Goal: Transaction & Acquisition: Purchase product/service

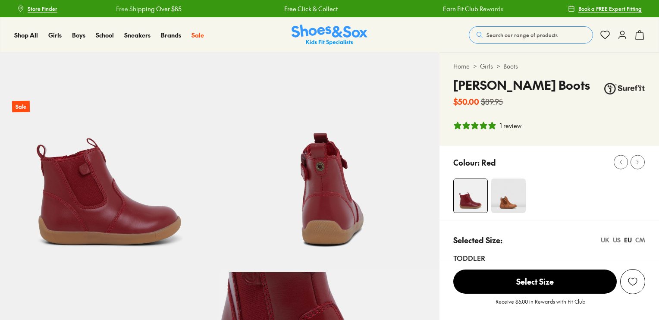
select select "*"
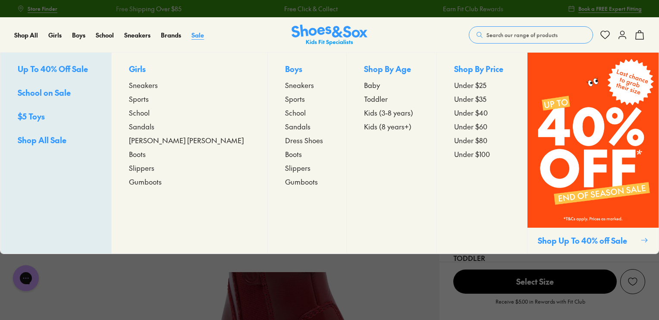
click at [198, 34] on span "Sale" at bounding box center [197, 35] width 13 height 9
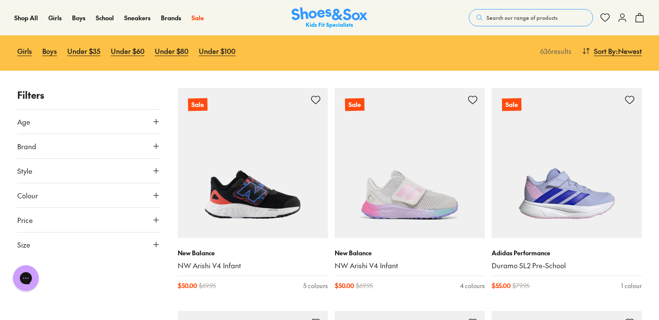
click at [151, 235] on button "Size" at bounding box center [88, 244] width 143 height 24
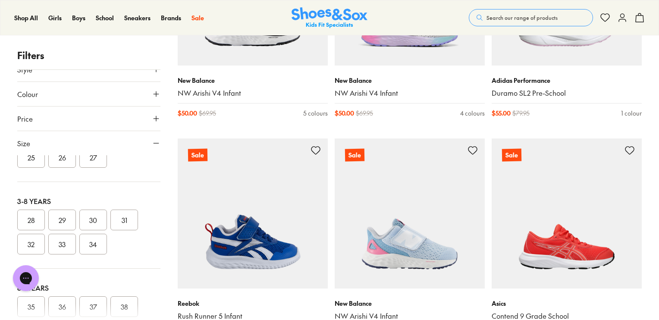
scroll to position [173, 0]
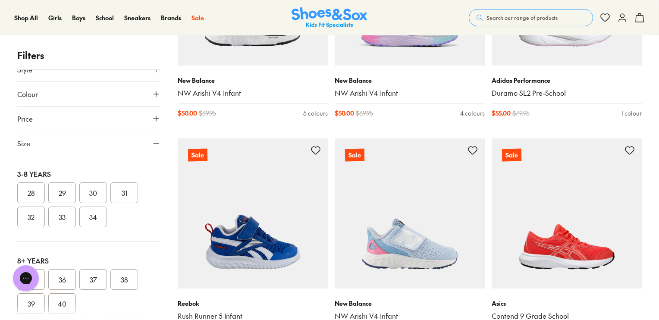
click at [31, 191] on button "28" at bounding box center [31, 192] width 28 height 21
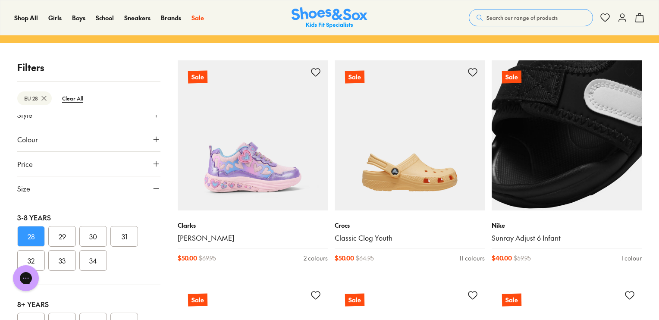
scroll to position [173, 0]
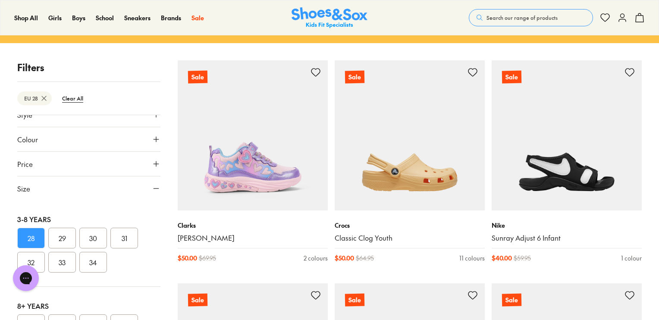
click at [121, 232] on button "31" at bounding box center [124, 238] width 28 height 21
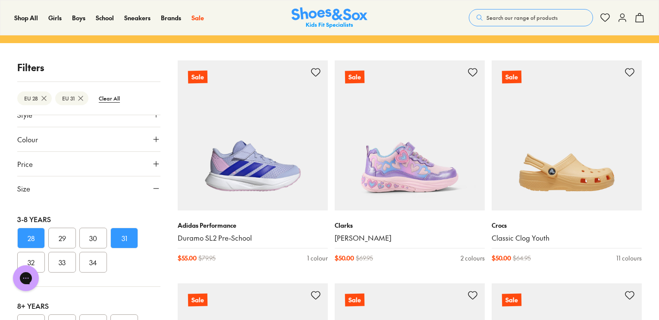
click at [31, 258] on button "32" at bounding box center [31, 262] width 28 height 21
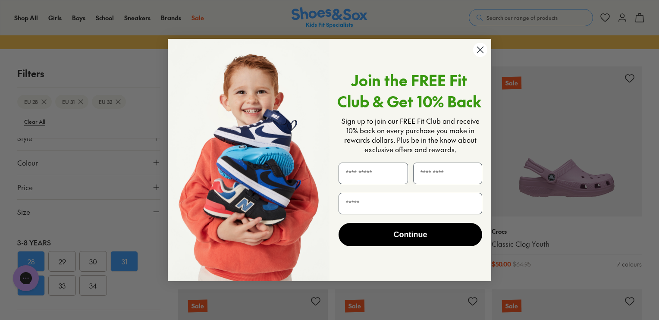
scroll to position [114, 0]
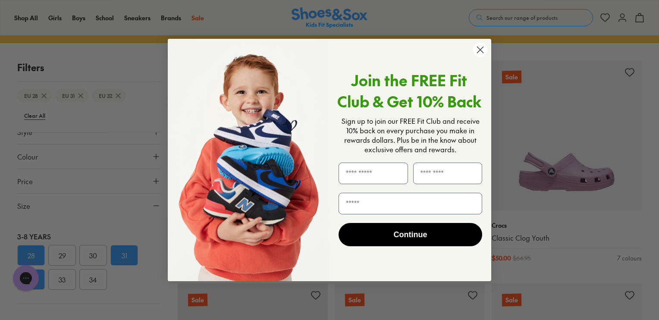
click at [483, 56] on circle "Close dialog" at bounding box center [480, 50] width 14 height 14
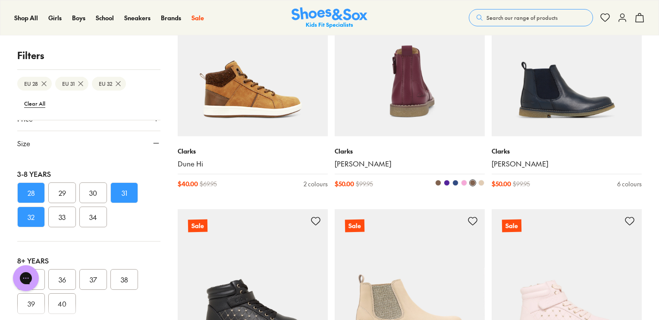
scroll to position [1121, 0]
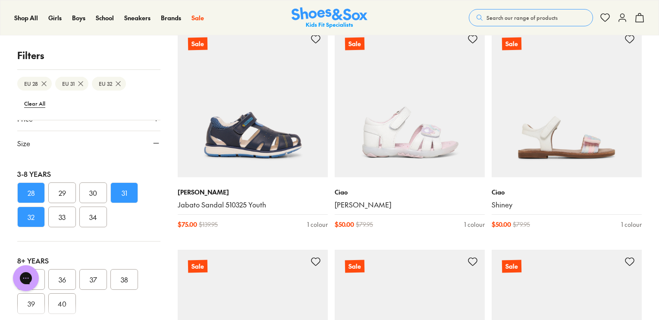
scroll to position [4399, 0]
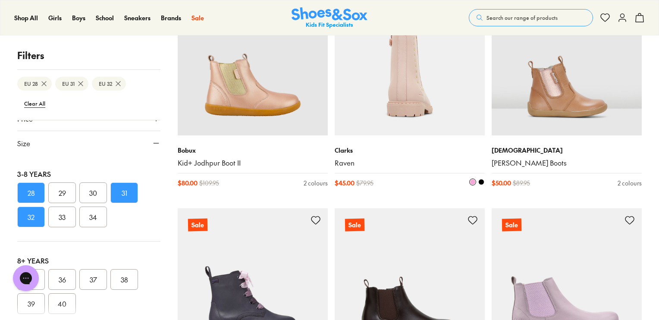
scroll to position [6211, 0]
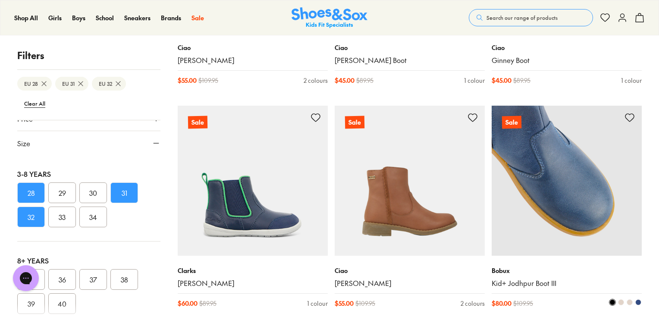
scroll to position [8540, 0]
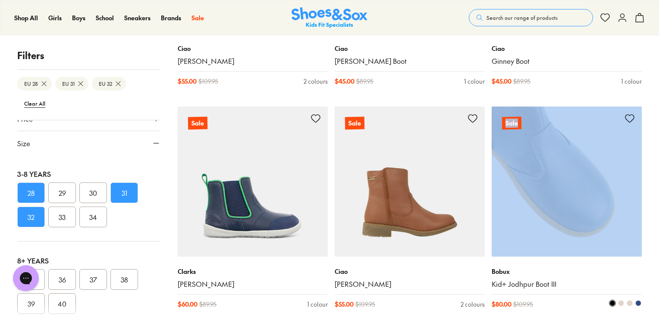
drag, startPoint x: 562, startPoint y: 143, endPoint x: 539, endPoint y: 108, distance: 41.2
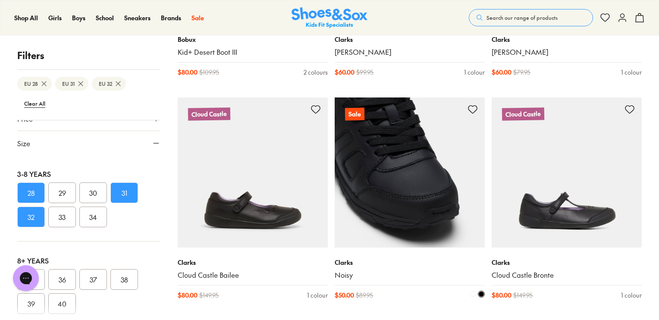
scroll to position [8885, 0]
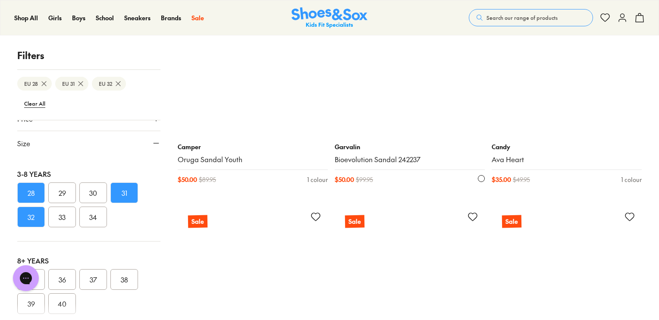
scroll to position [11343, 0]
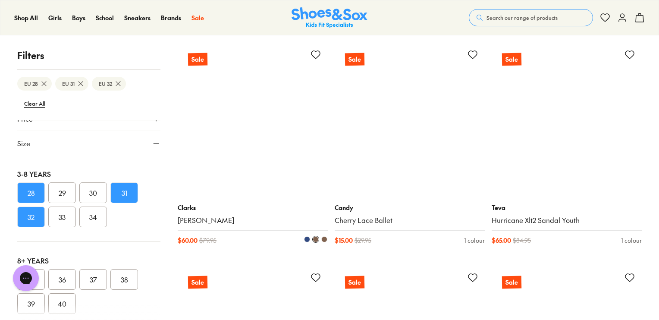
scroll to position [12421, 0]
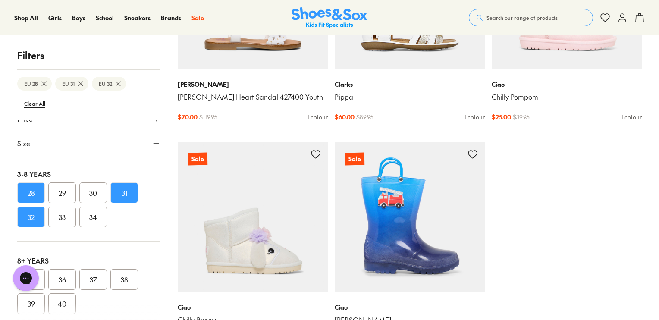
scroll to position [16087, 0]
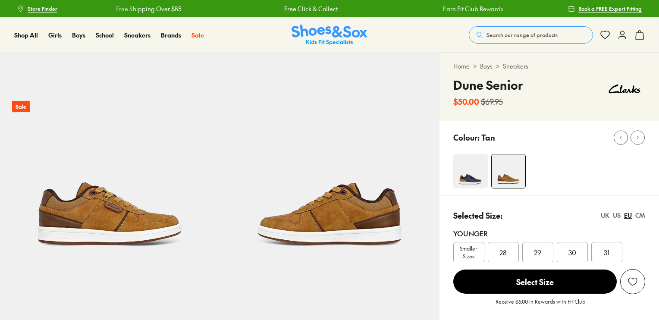
select select "*"
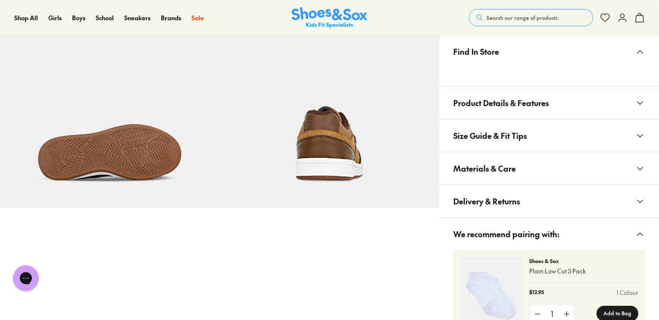
scroll to position [474, 0]
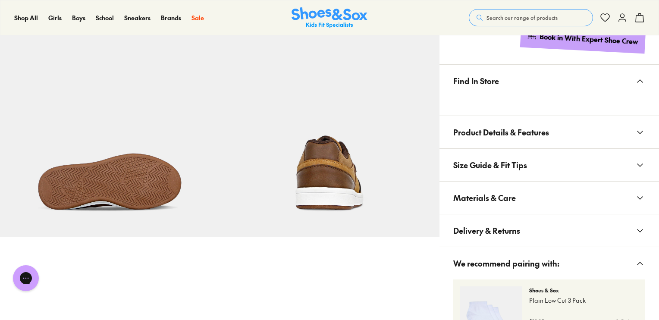
click at [534, 127] on span "Product Details & Features" at bounding box center [501, 131] width 96 height 25
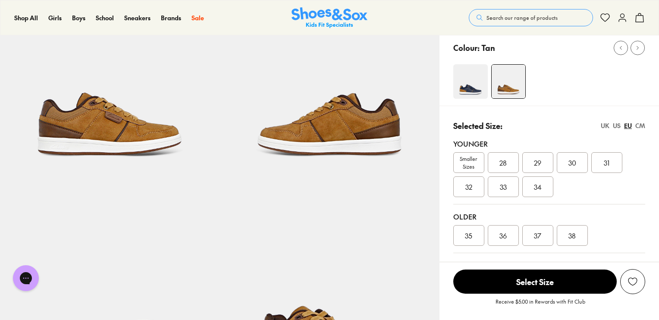
scroll to position [86, 0]
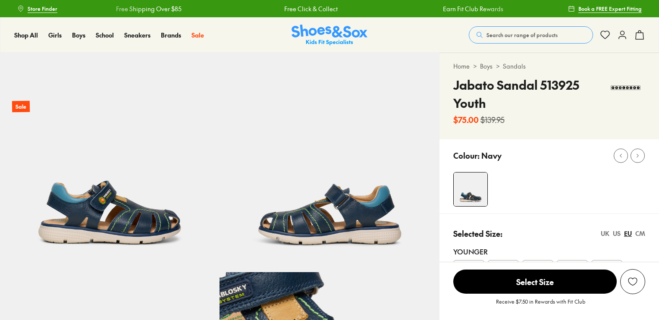
select select "*"
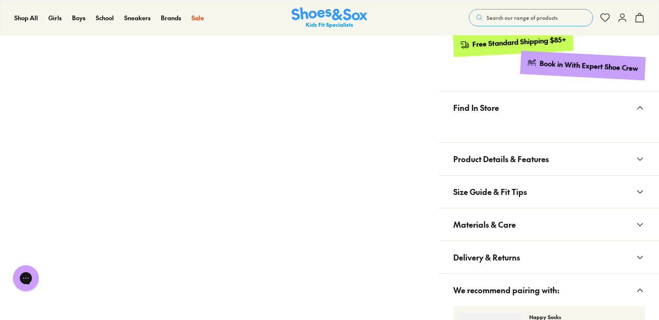
scroll to position [474, 0]
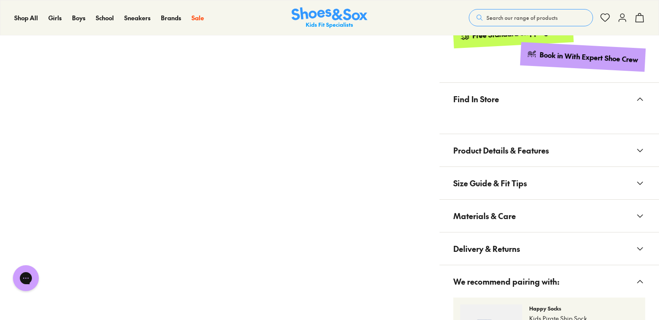
click at [543, 146] on span "Product Details & Features" at bounding box center [501, 150] width 96 height 25
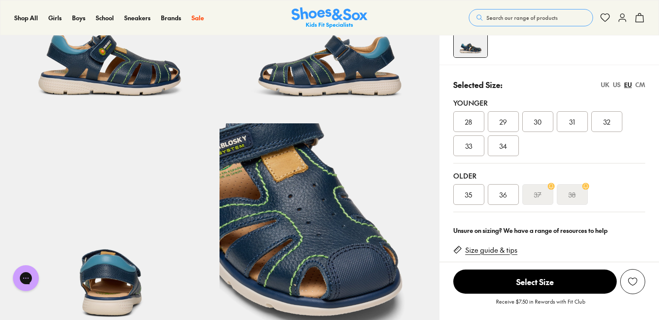
scroll to position [129, 0]
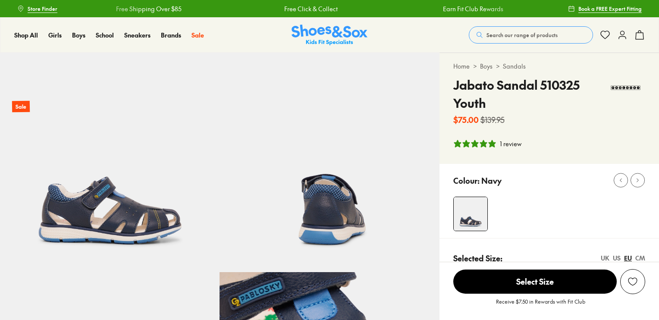
select select "*"
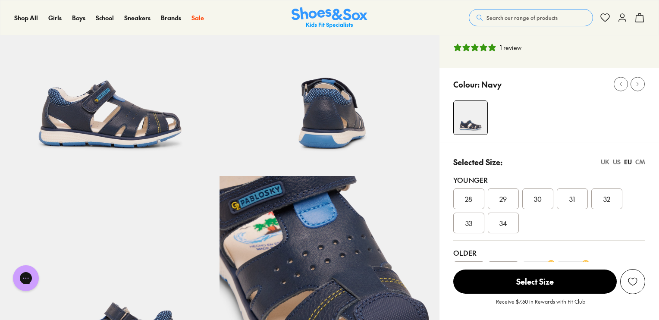
scroll to position [86, 0]
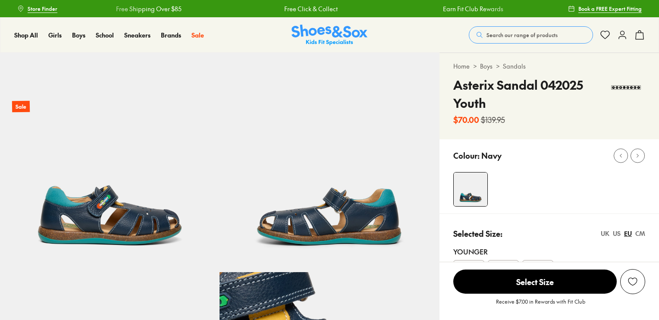
select select "*"
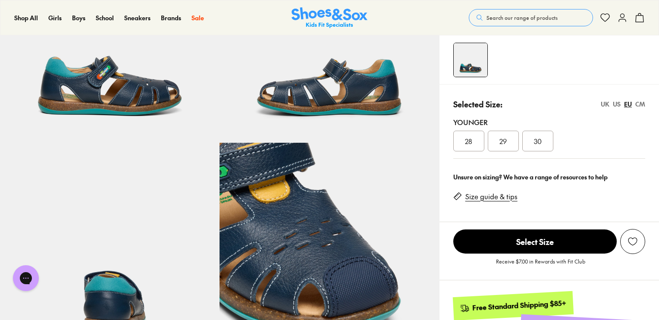
scroll to position [86, 0]
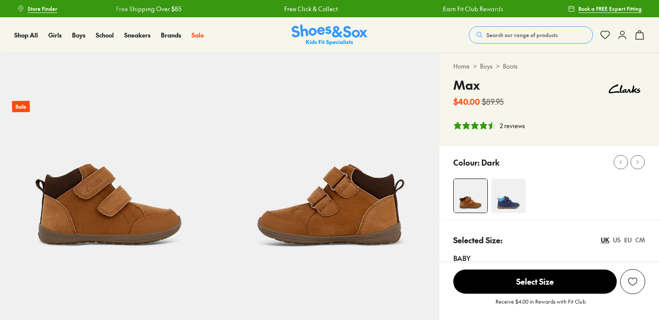
select select "*"
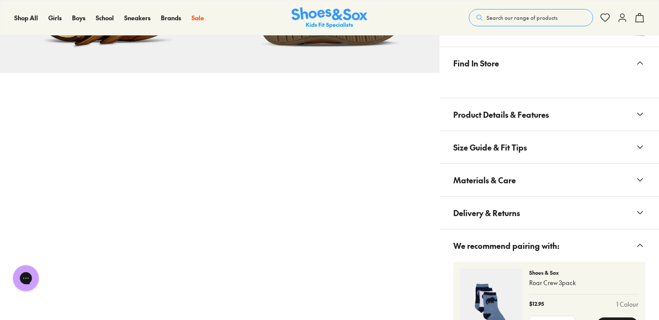
scroll to position [604, 0]
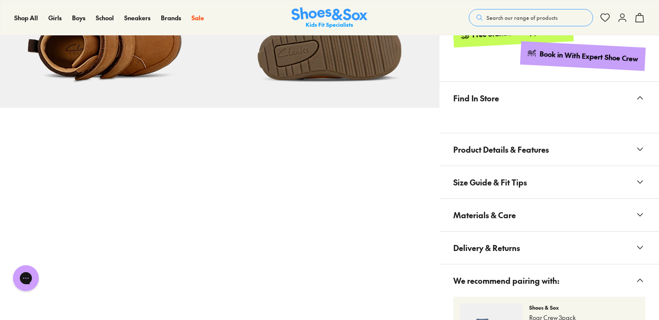
click at [490, 143] on span "Product Details & Features" at bounding box center [501, 149] width 96 height 25
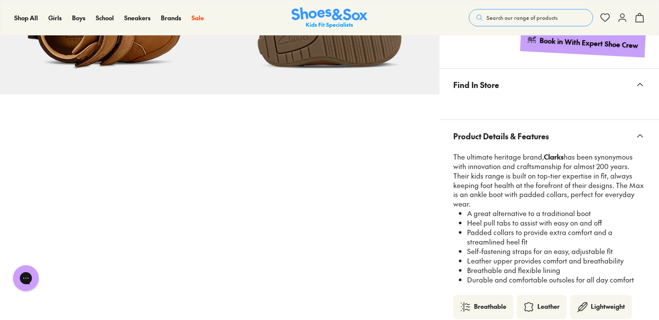
scroll to position [647, 0]
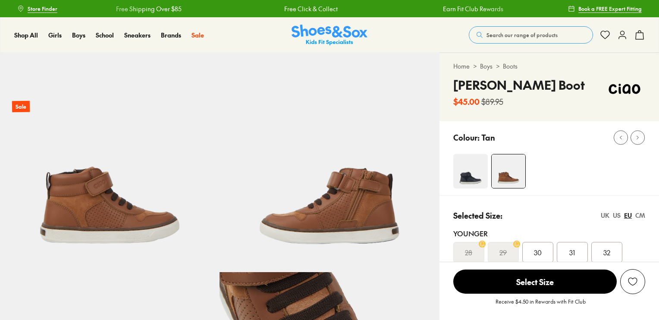
select select "*"
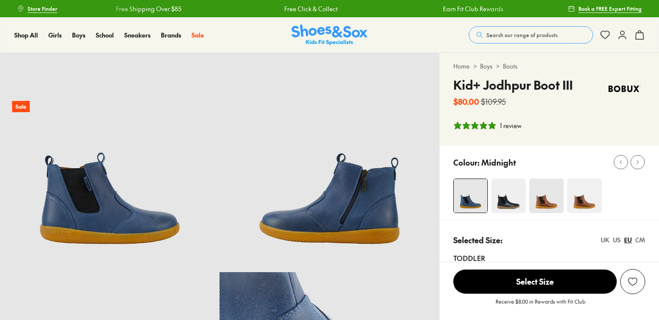
select select "*"
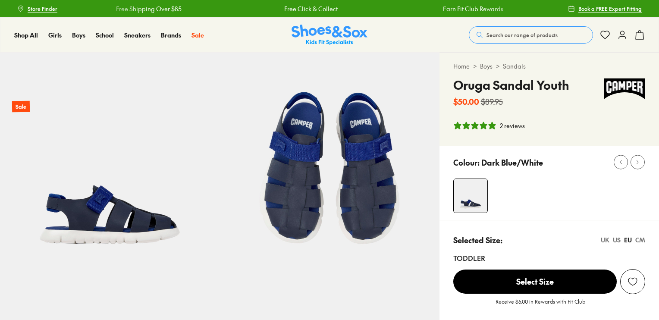
select select "*"
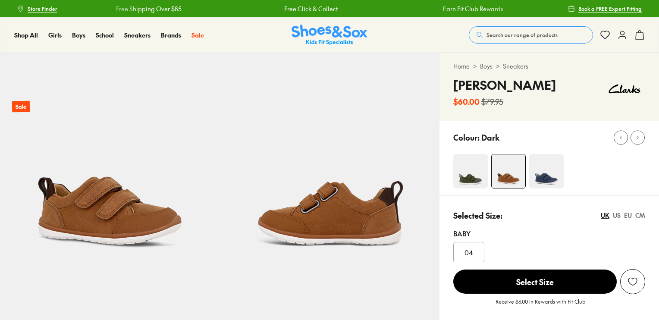
select select "*"
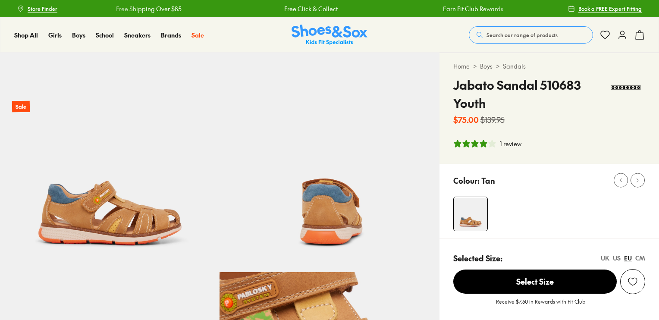
select select "*"
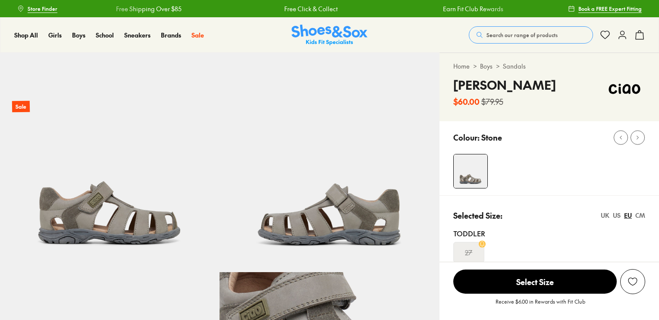
select select "*"
